Goal: Task Accomplishment & Management: Use online tool/utility

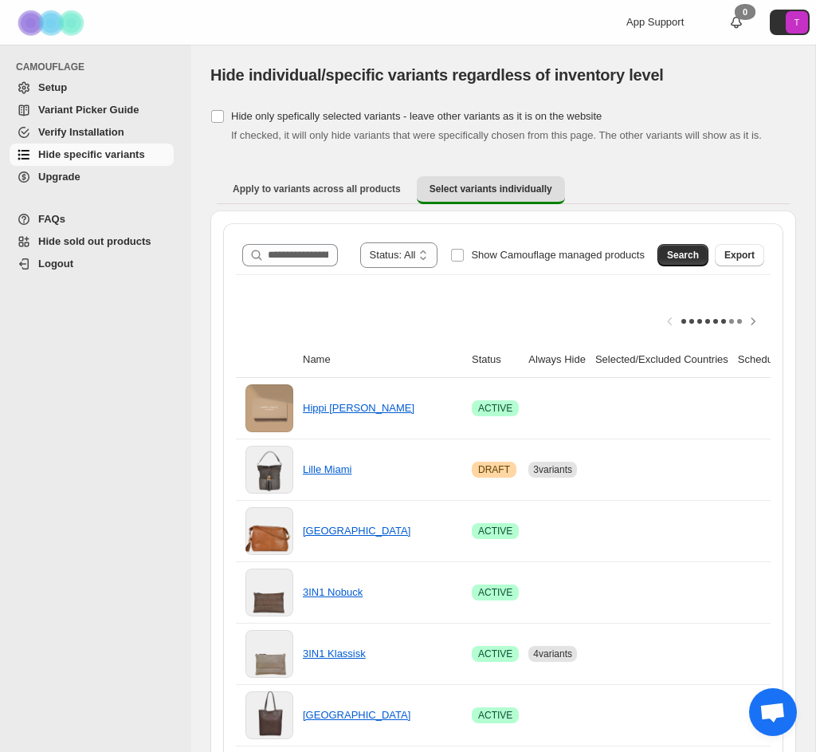
click at [55, 151] on span "Hide specific variants" at bounding box center [91, 154] width 107 height 12
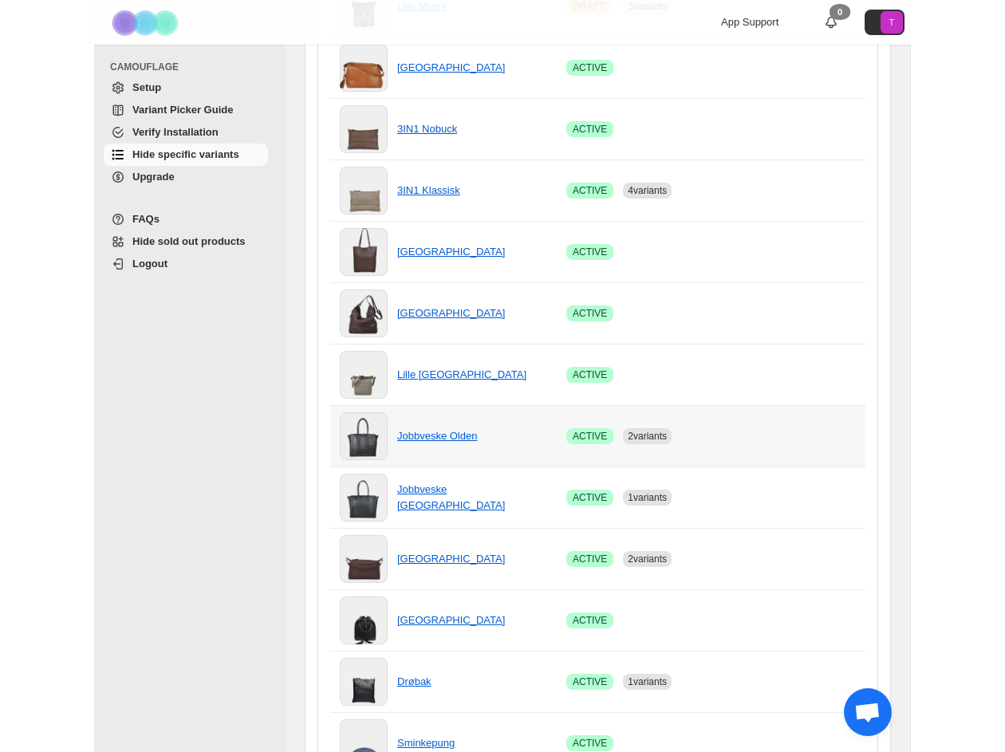
scroll to position [464, 0]
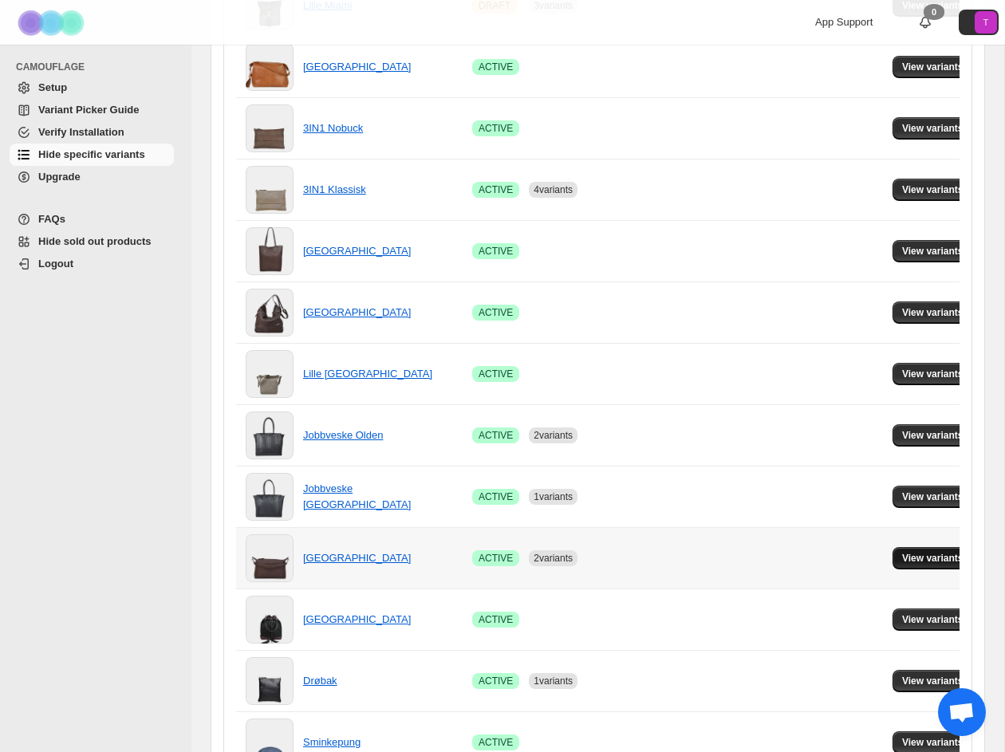
click at [816, 550] on button "View variants" at bounding box center [932, 558] width 81 height 22
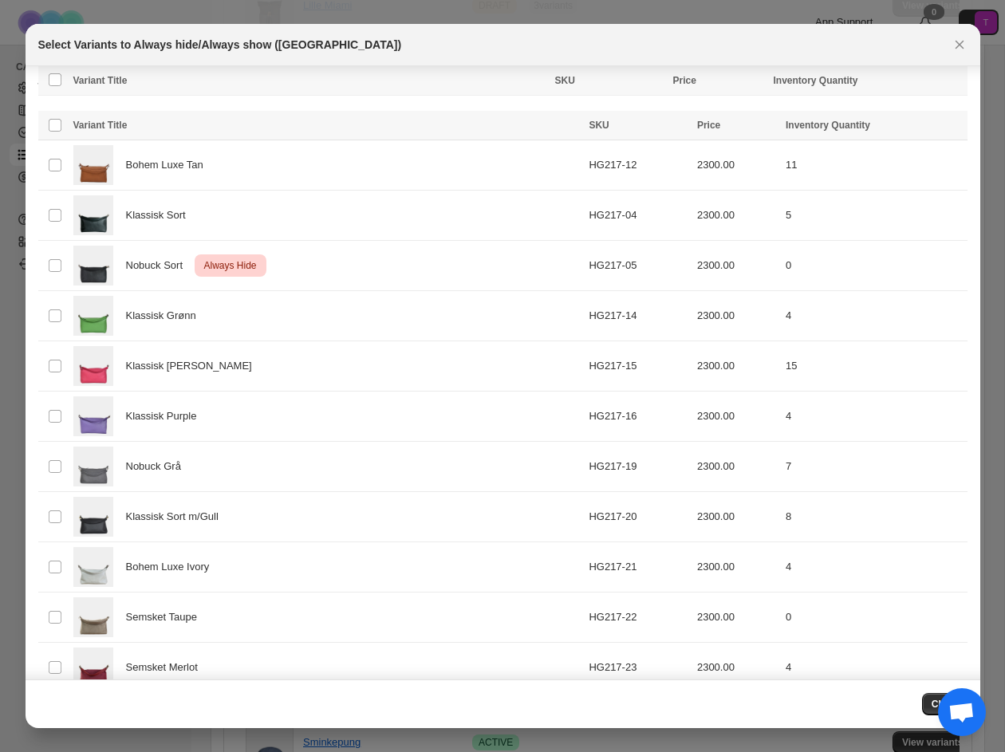
scroll to position [203, 0]
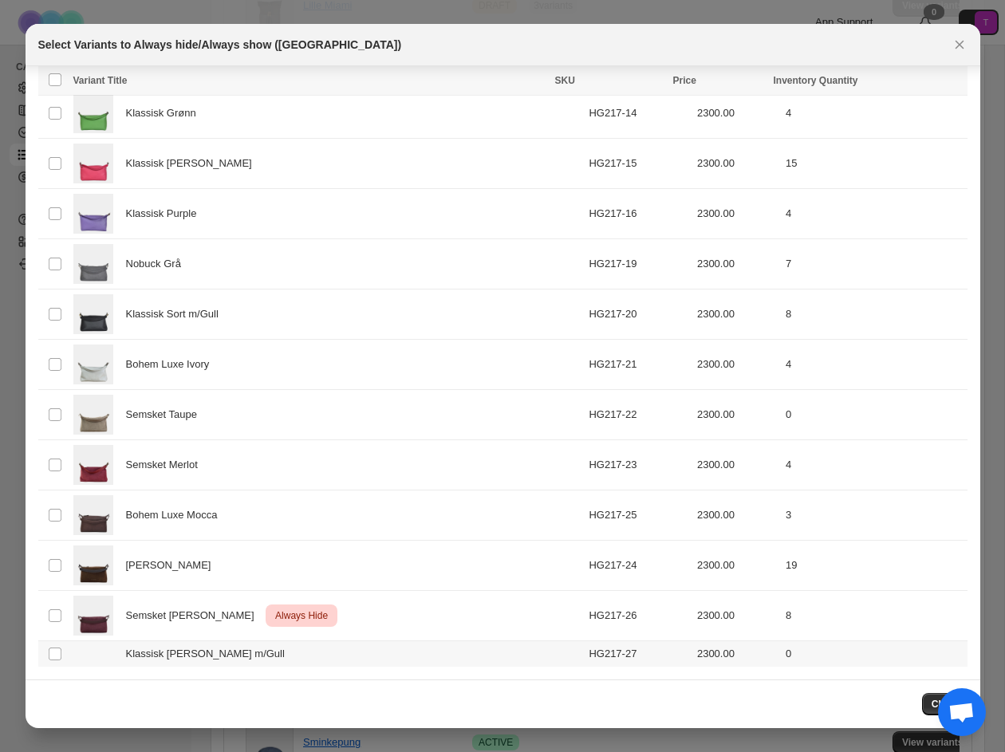
click at [63, 655] on td "Select product variant" at bounding box center [53, 654] width 30 height 26
click at [609, 78] on span "Always hide" at bounding box center [608, 82] width 55 height 13
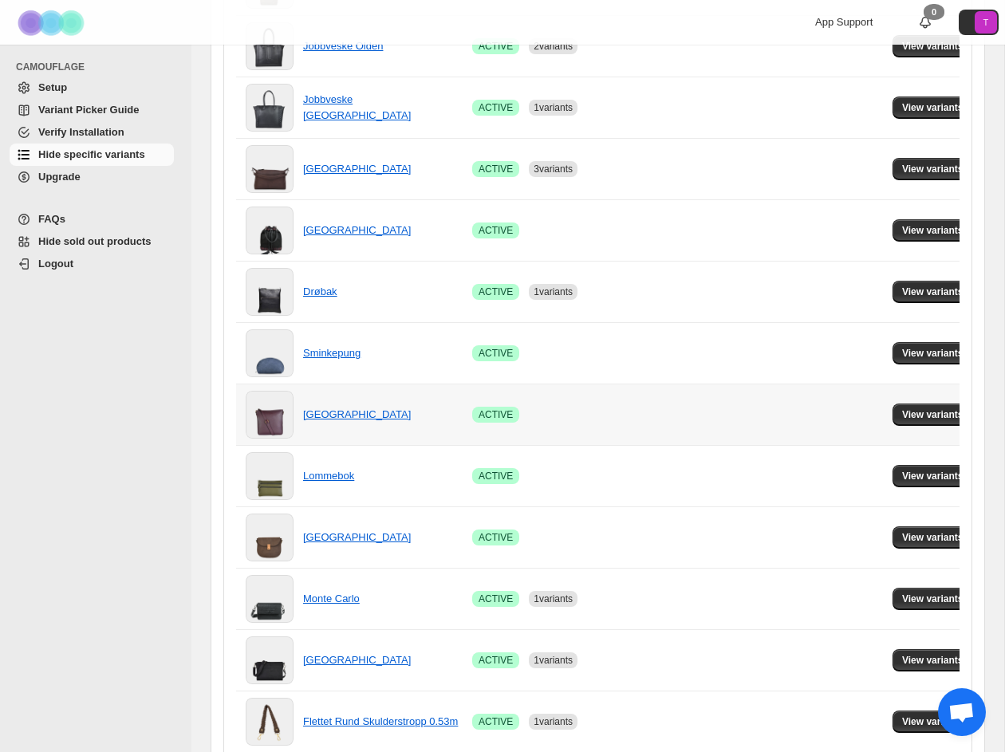
scroll to position [835, 0]
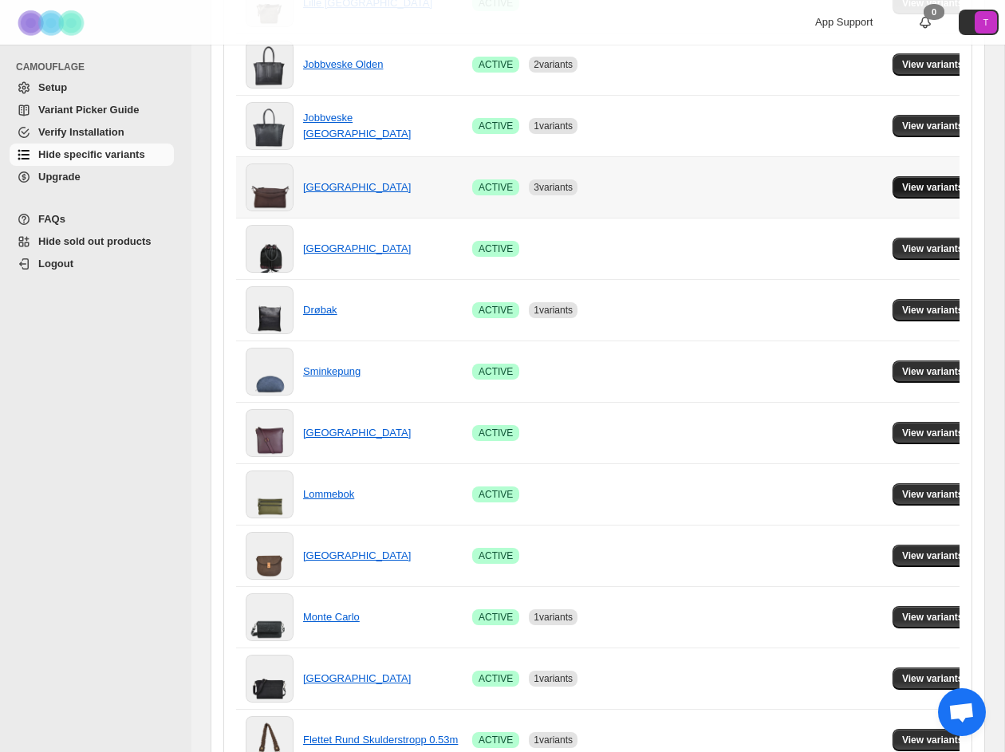
click at [816, 176] on button "View variants" at bounding box center [932, 187] width 81 height 22
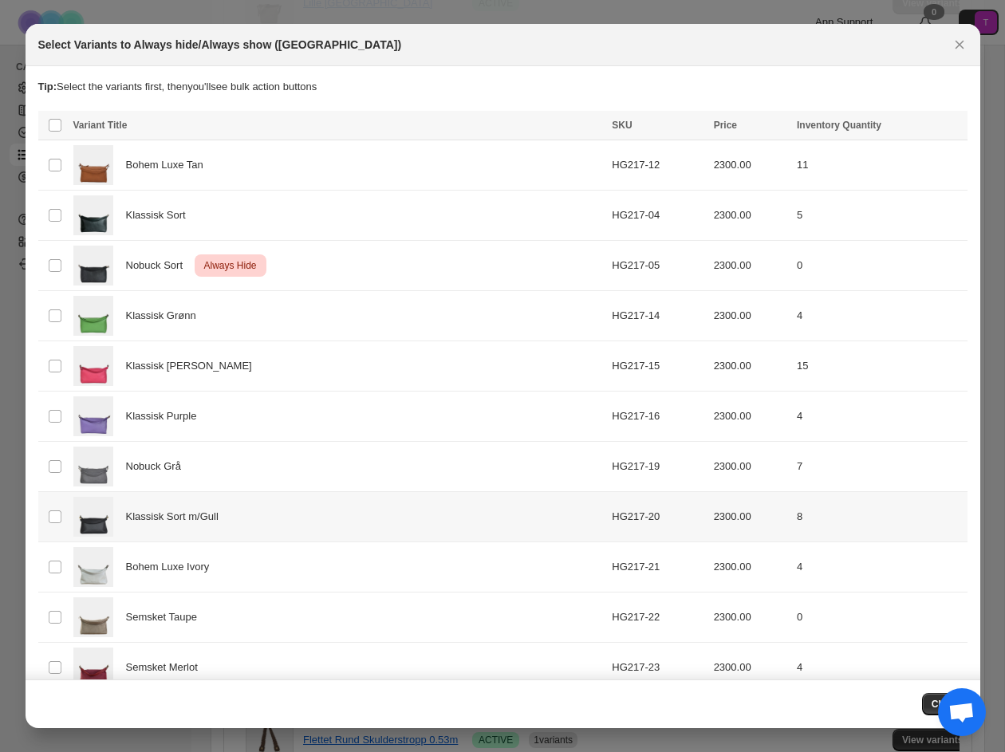
scroll to position [209, 0]
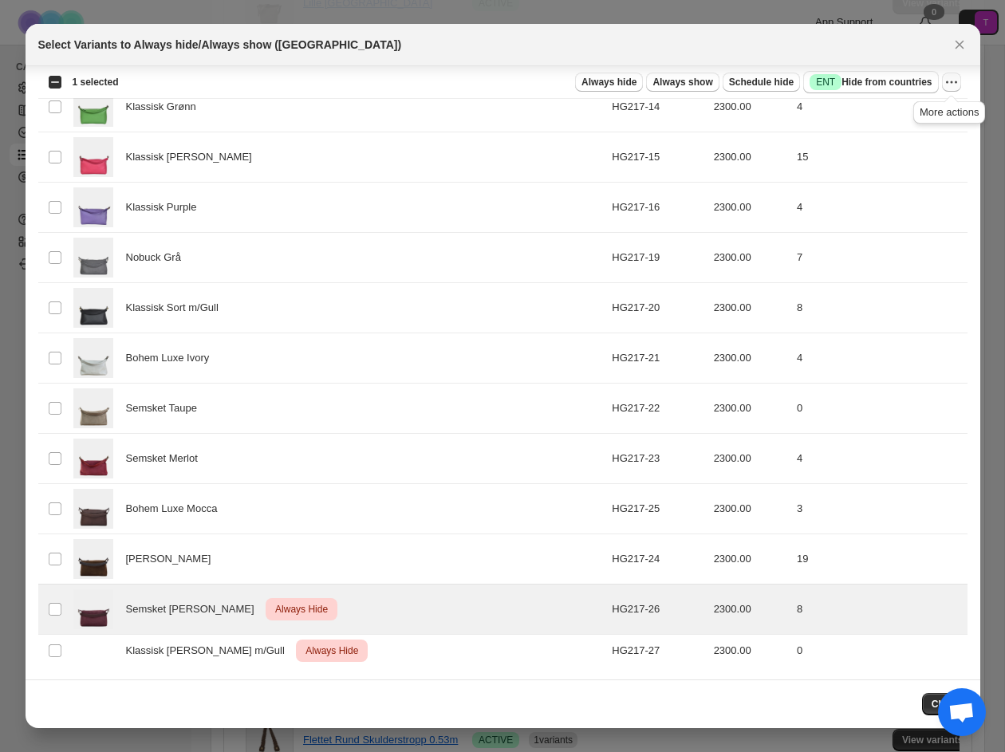
click at [816, 85] on icon "More actions" at bounding box center [951, 82] width 16 height 16
click at [816, 115] on span "Undo always hide" at bounding box center [876, 114] width 82 height 12
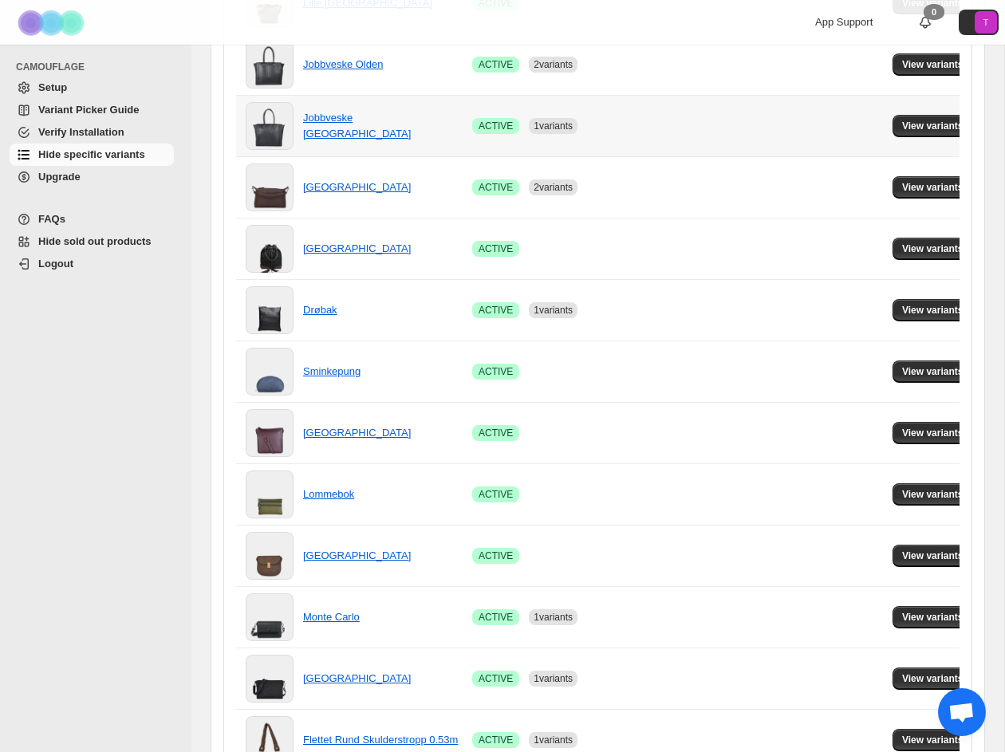
scroll to position [926, 0]
